Goal: Task Accomplishment & Management: Manage account settings

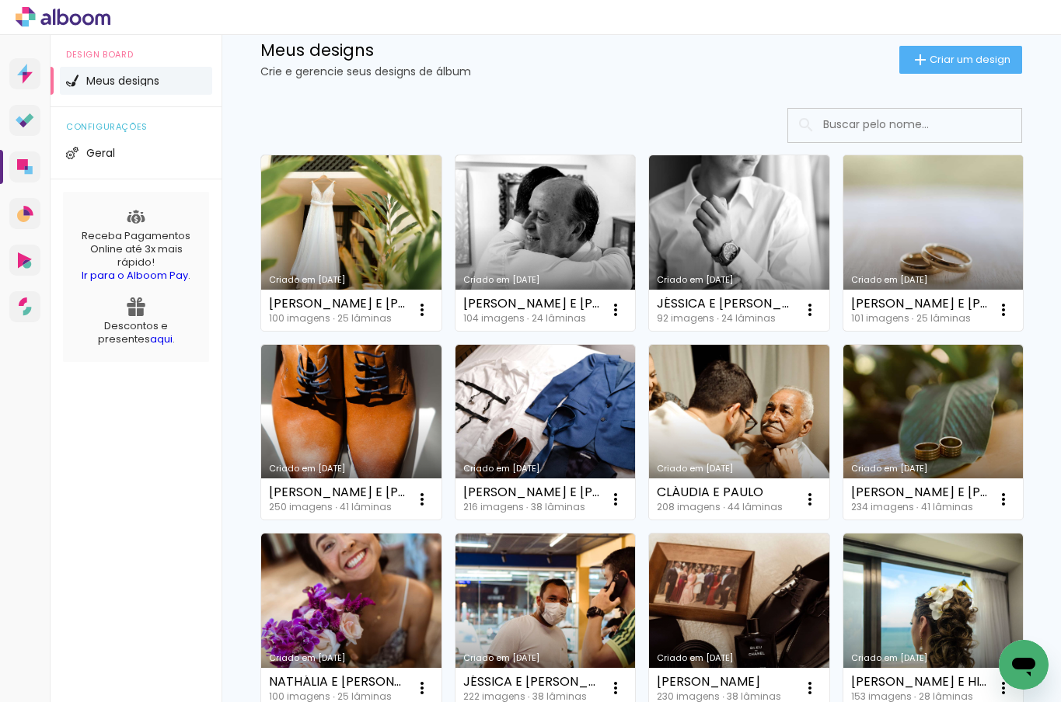
scroll to position [44, 0]
